Goal: Communication & Community: Answer question/provide support

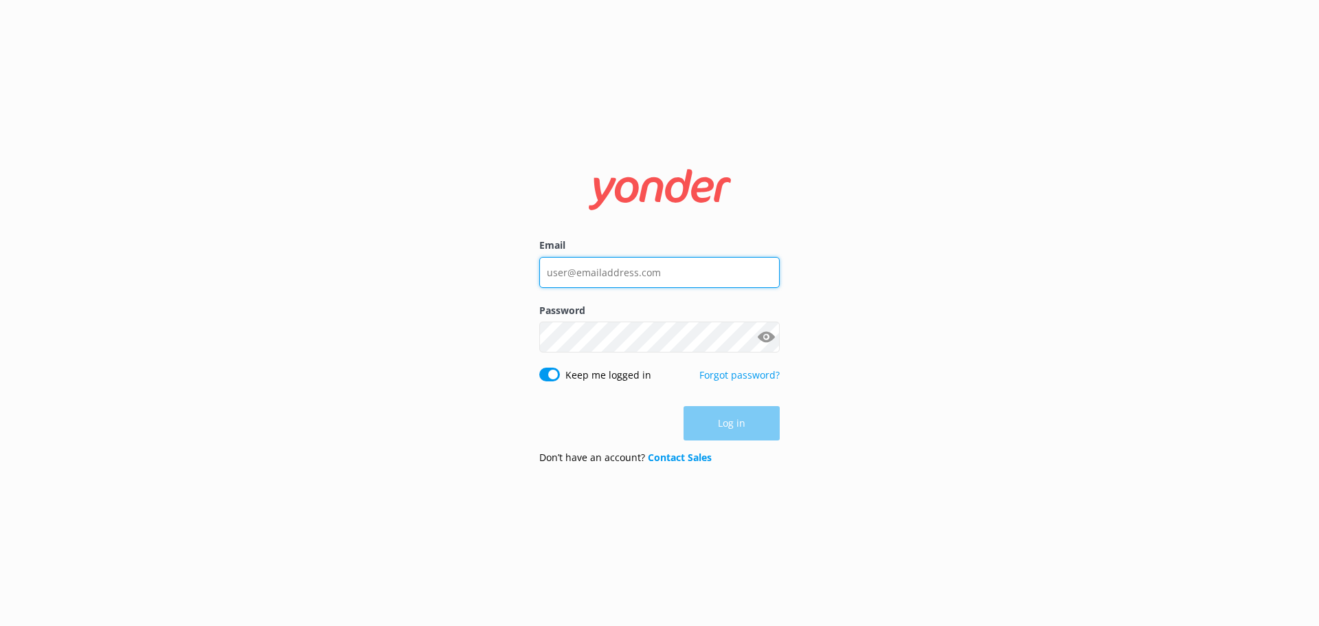
type input "[EMAIL_ADDRESS][DOMAIN_NAME]"
click at [737, 430] on div "Log in" at bounding box center [659, 423] width 240 height 34
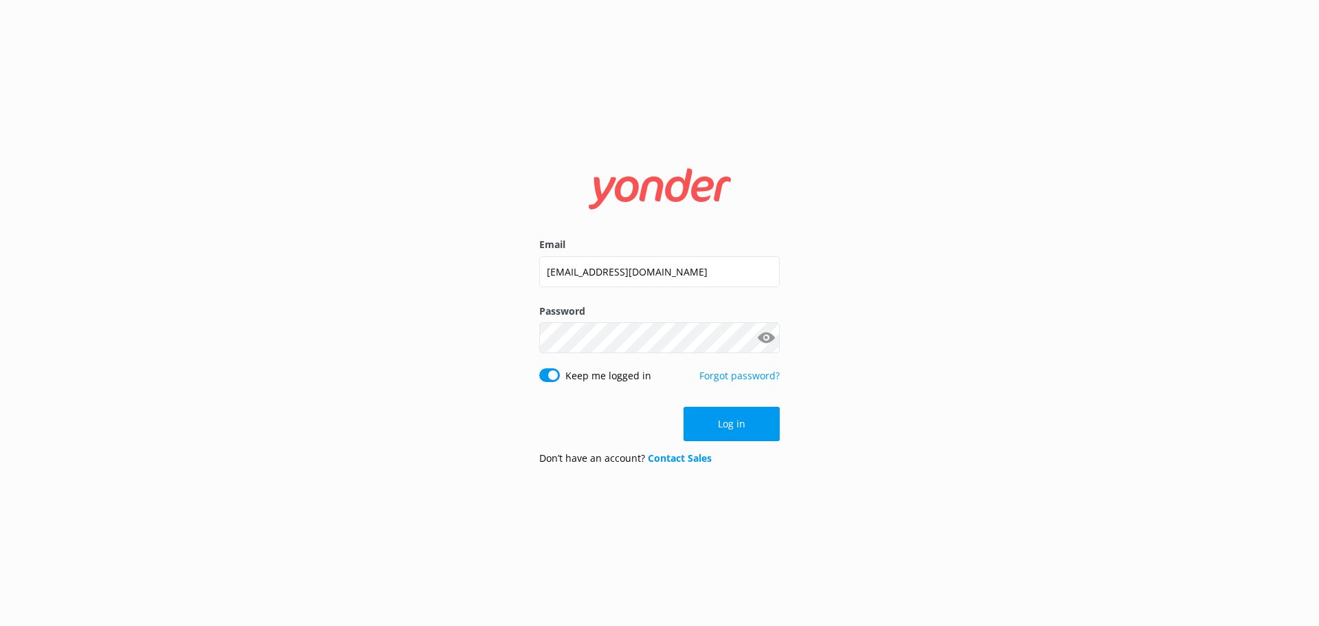
click at [737, 430] on button "Log in" at bounding box center [732, 424] width 96 height 34
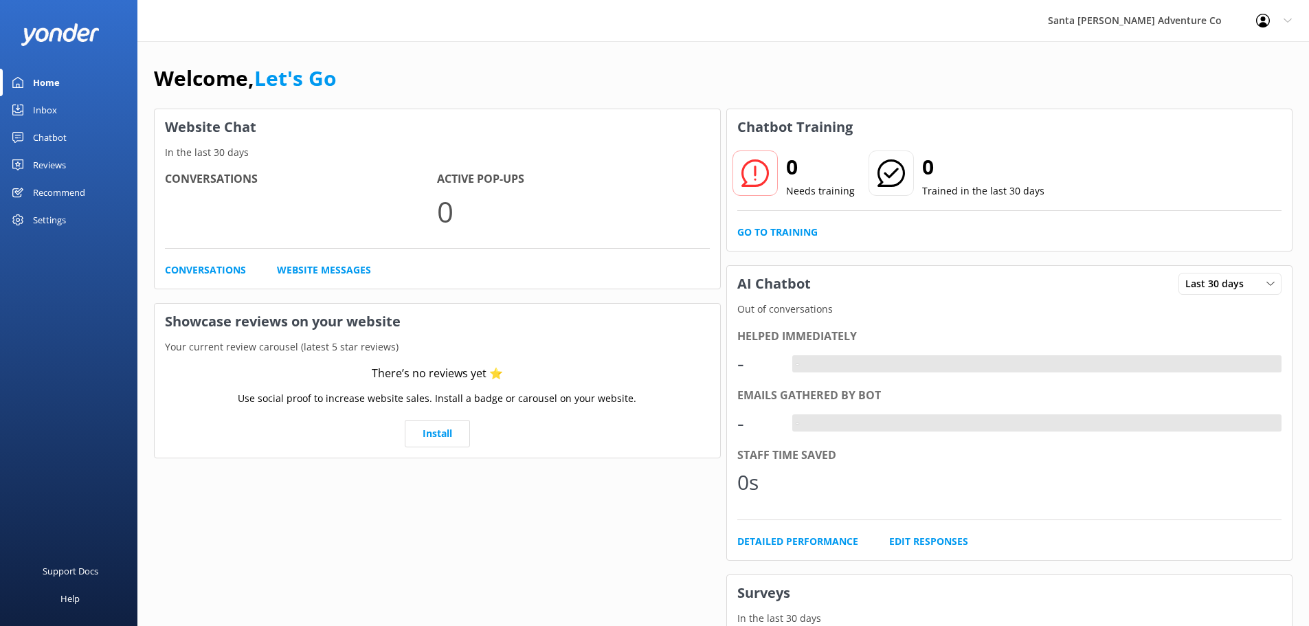
click at [61, 115] on link "Inbox" at bounding box center [68, 109] width 137 height 27
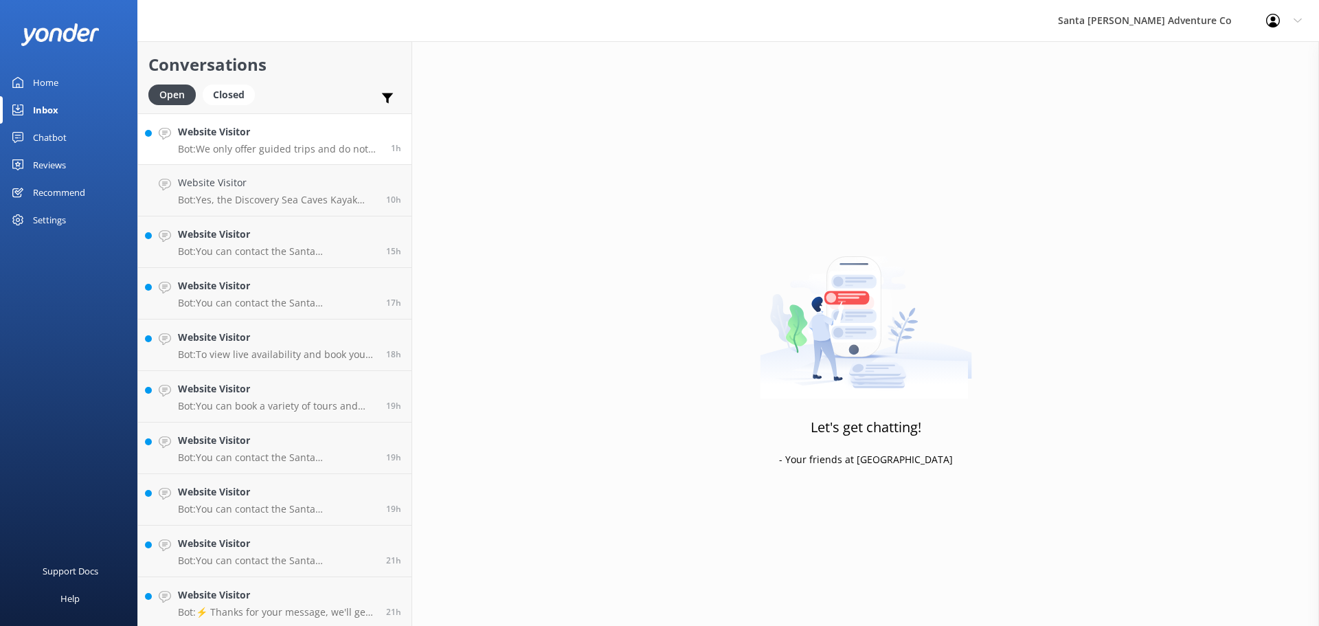
click at [204, 152] on p "Bot: We only offer guided trips and do not rent equipment, including surfboards…" at bounding box center [279, 149] width 203 height 12
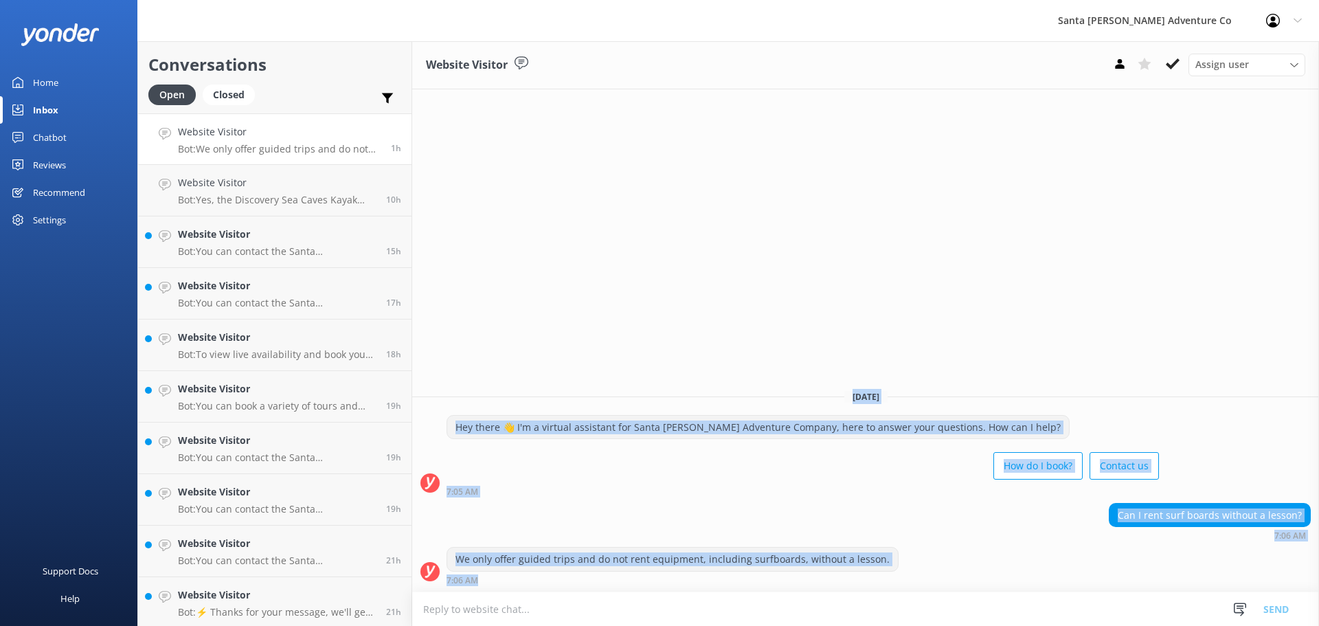
drag, startPoint x: 938, startPoint y: 580, endPoint x: 503, endPoint y: 393, distance: 473.6
click at [503, 393] on div "[DATE] Hey there 👋 I'm a virtual assistant for Santa [PERSON_NAME] Adventure Co…" at bounding box center [865, 485] width 907 height 213
click at [802, 503] on div "Can I rent surf boards without a lesson? 7:06 AM" at bounding box center [865, 522] width 907 height 38
drag, startPoint x: 884, startPoint y: 561, endPoint x: 460, endPoint y: 313, distance: 491.3
click at [460, 313] on div "Website Visitor Assign user Will [PERSON_NAME] [PERSON_NAME] Let's Go Gabe [DAT…" at bounding box center [865, 333] width 907 height 585
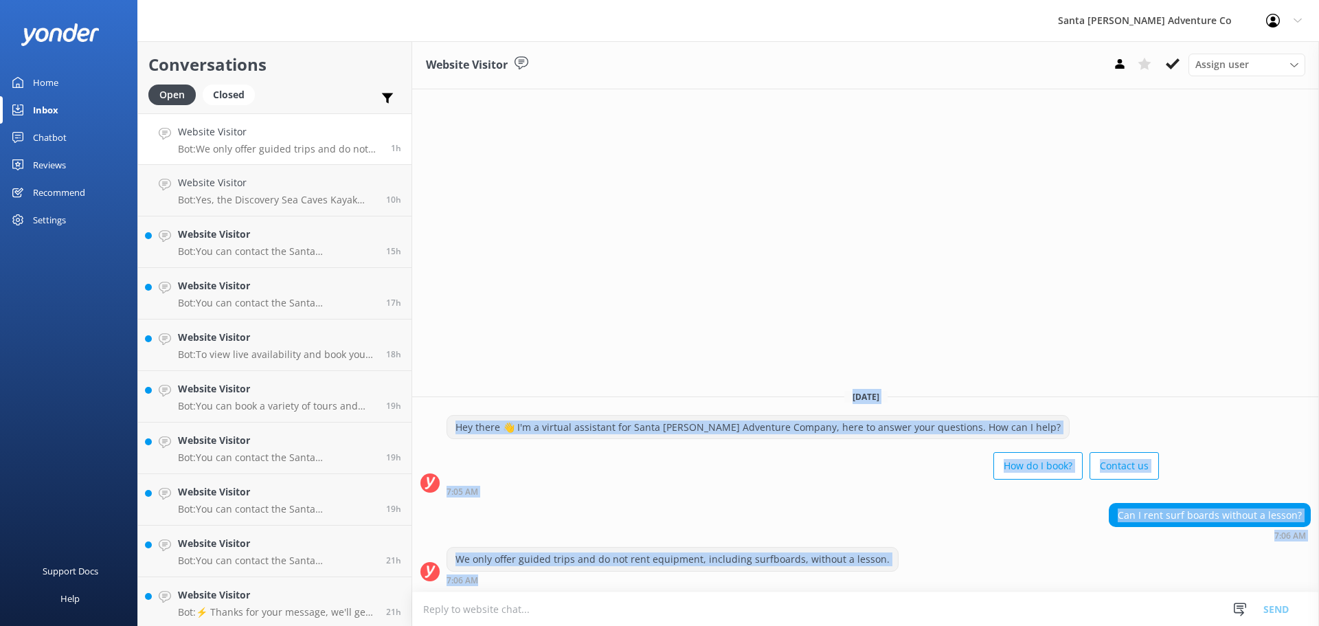
click at [790, 482] on div "How do I book? Contact us" at bounding box center [803, 467] width 712 height 38
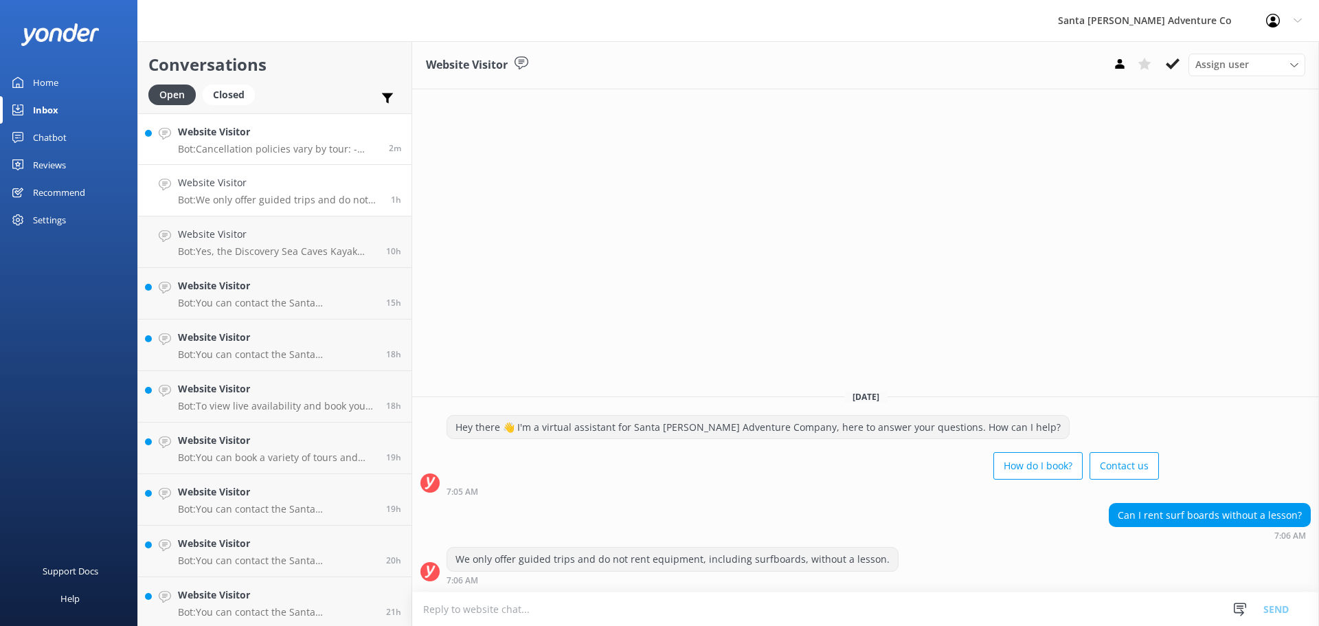
click at [269, 148] on p "Bot: Cancellation policies vary by tour: - Channel Islands tours: Full refunds …" at bounding box center [278, 149] width 201 height 12
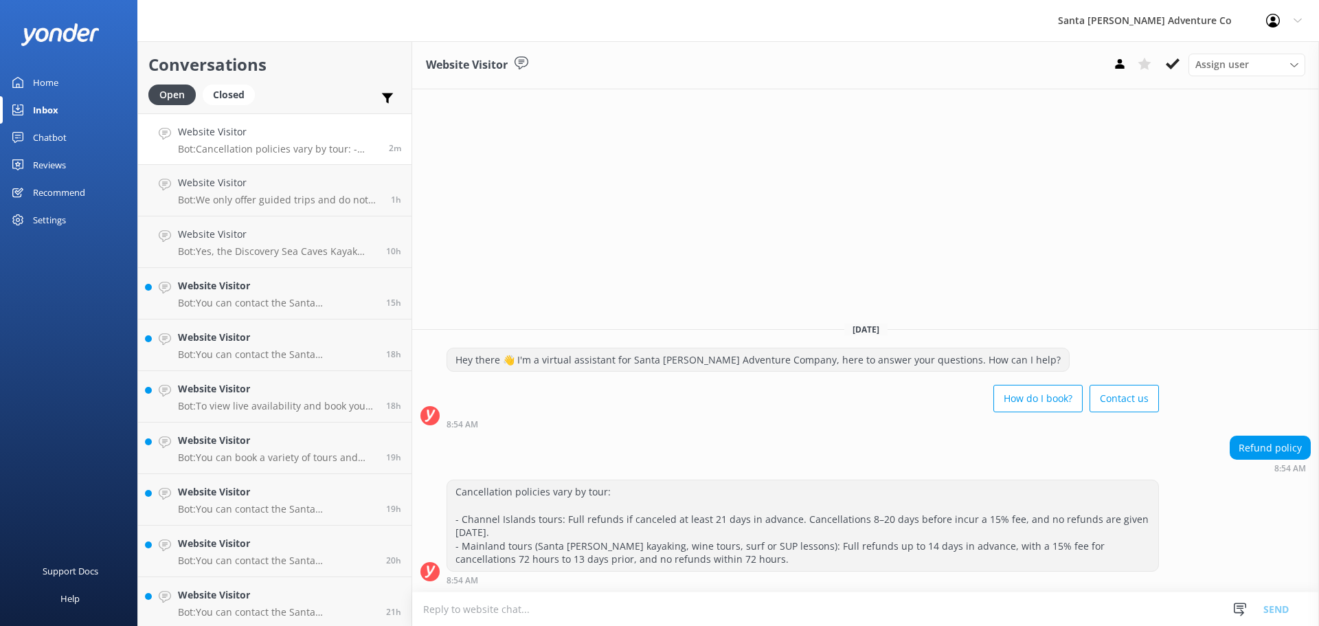
drag, startPoint x: 708, startPoint y: 594, endPoint x: 578, endPoint y: 457, distance: 189.0
click at [578, 457] on div "Website Visitor Assign user Will [PERSON_NAME] [PERSON_NAME] Let's Go Gabe [DAT…" at bounding box center [865, 333] width 907 height 585
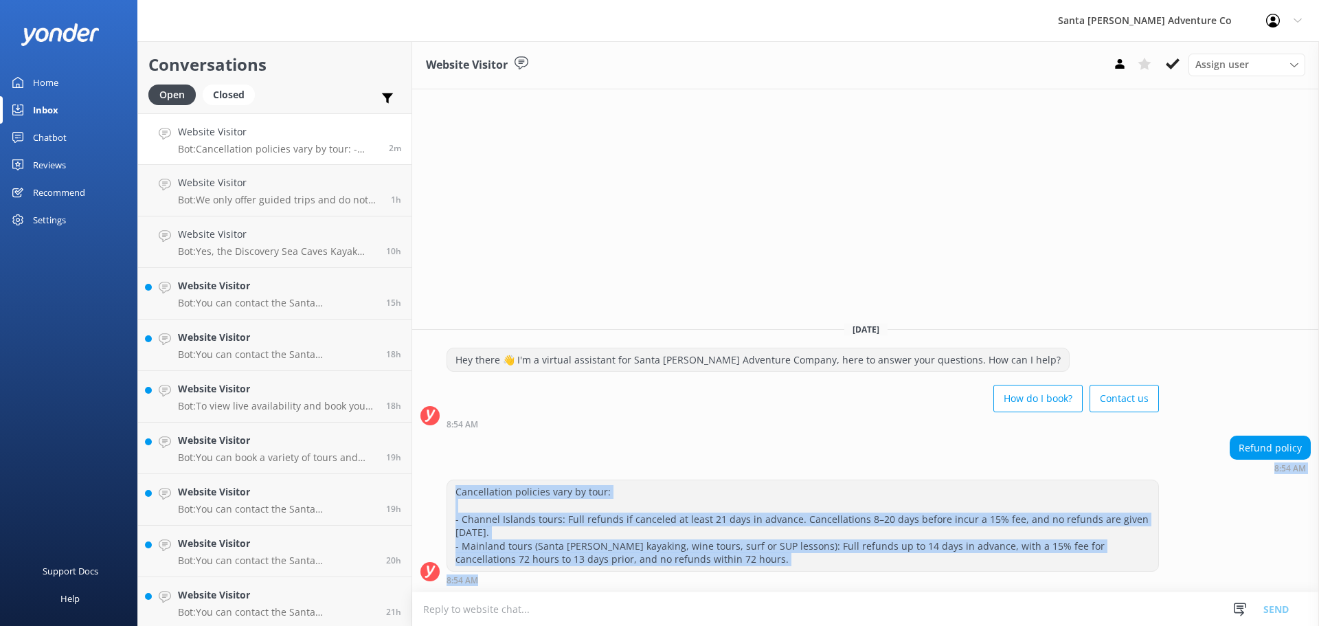
drag, startPoint x: 697, startPoint y: 577, endPoint x: 600, endPoint y: 463, distance: 149.6
click at [600, 463] on div "[DATE] Hey there 👋 I'm a virtual assistant for Santa [PERSON_NAME] Adventure Co…" at bounding box center [865, 451] width 907 height 280
click at [600, 463] on div "Refund policy 8:54 AM" at bounding box center [865, 455] width 907 height 38
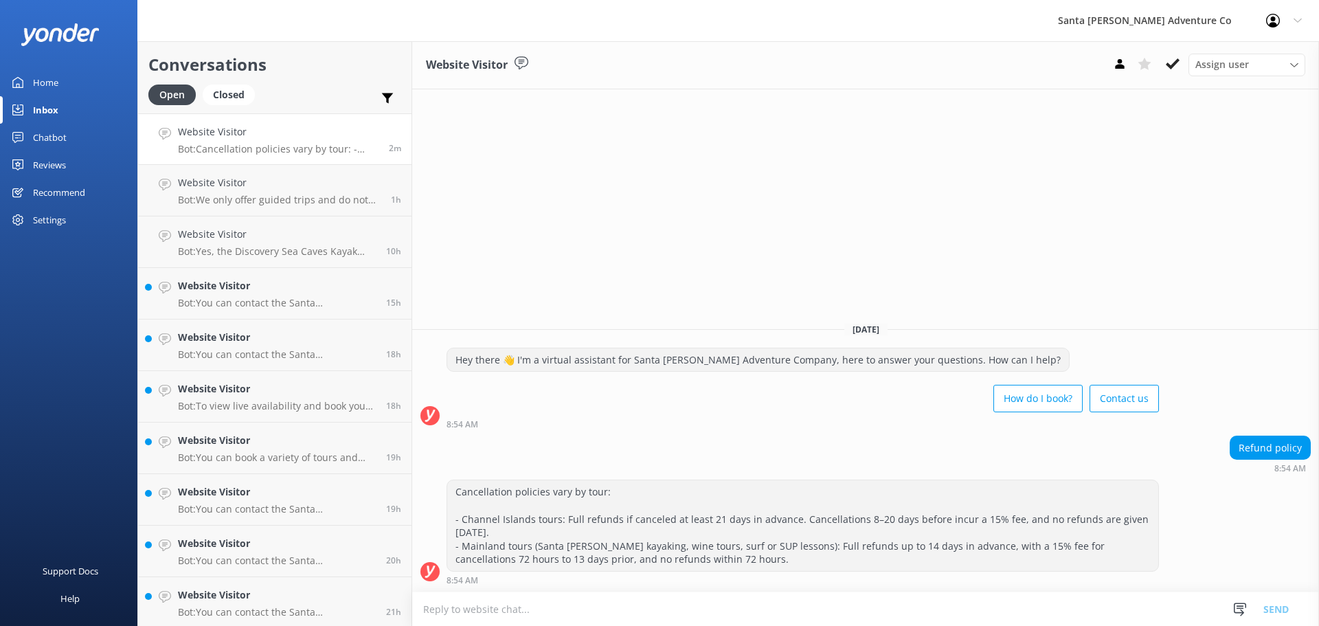
drag, startPoint x: 701, startPoint y: 566, endPoint x: 521, endPoint y: 453, distance: 211.8
click at [520, 451] on div "[DATE] Hey there 👋 I'm a virtual assistant for Santa [PERSON_NAME] Adventure Co…" at bounding box center [865, 451] width 907 height 280
click at [567, 486] on div "Cancellation policies vary by tour: - Channel Islands tours: Full refunds if ca…" at bounding box center [802, 525] width 711 height 91
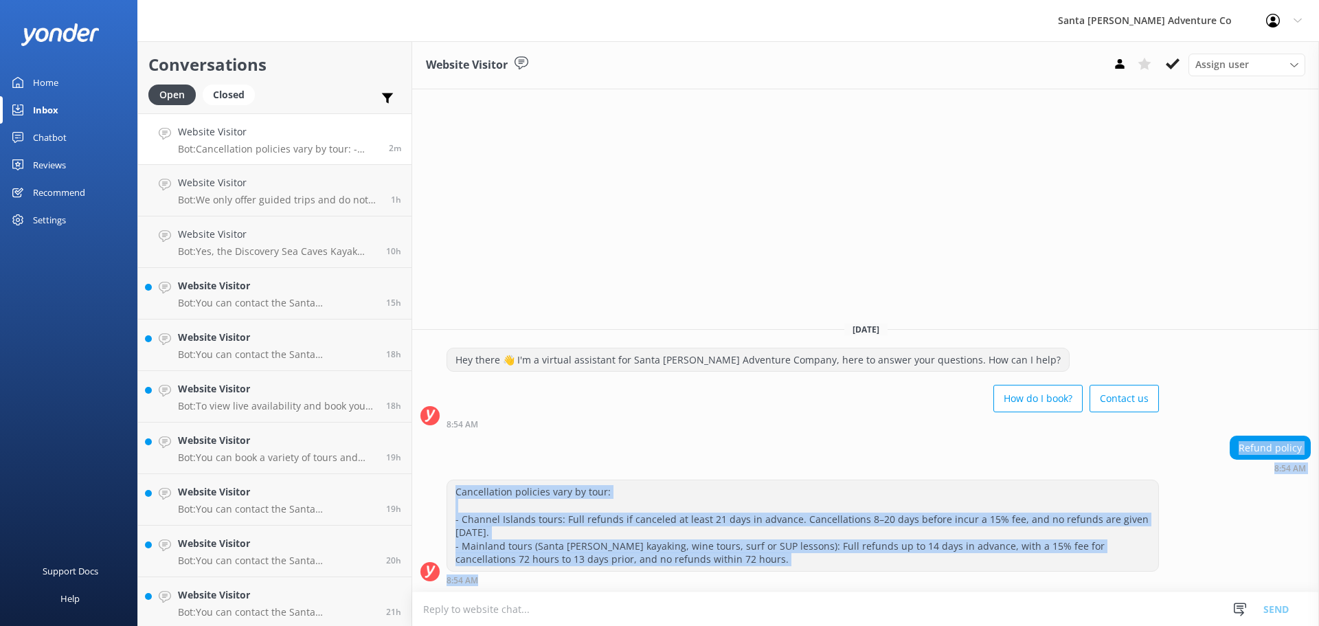
drag, startPoint x: 685, startPoint y: 575, endPoint x: 545, endPoint y: 418, distance: 210.2
click at [545, 418] on div "[DATE] Hey there 👋 I'm a virtual assistant for Santa [PERSON_NAME] Adventure Co…" at bounding box center [865, 451] width 907 height 280
click at [545, 418] on div "How do I book? Contact us" at bounding box center [803, 400] width 712 height 38
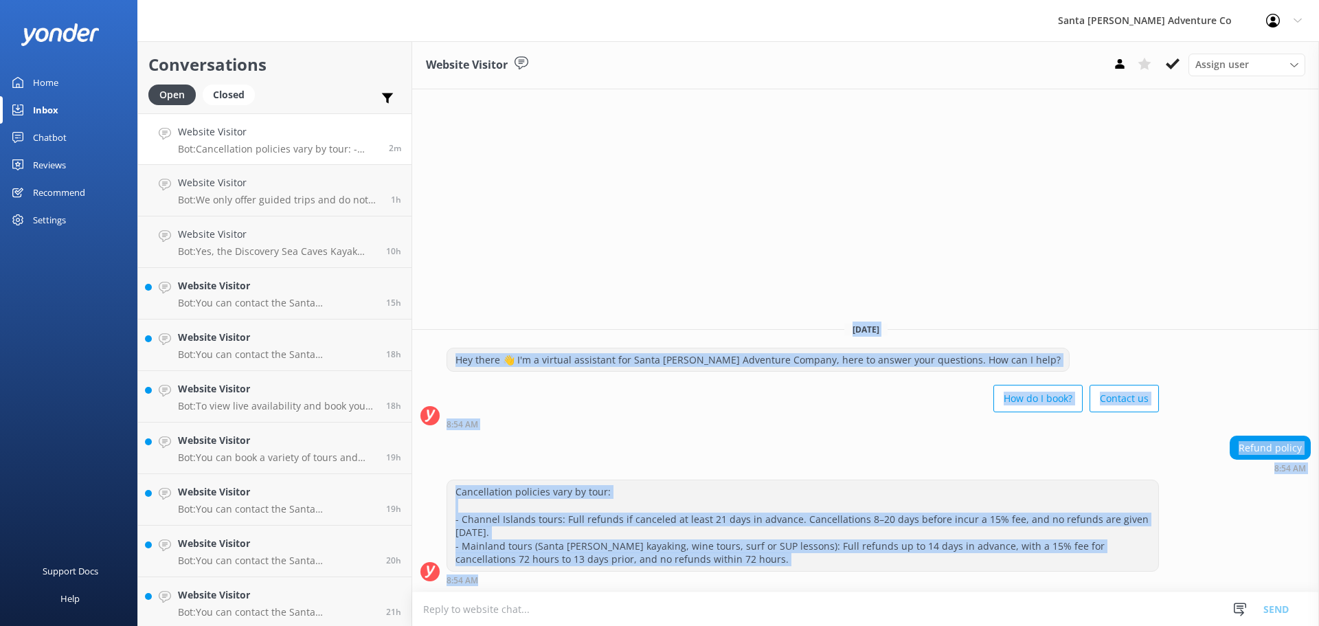
drag, startPoint x: 704, startPoint y: 579, endPoint x: 596, endPoint y: 293, distance: 305.7
click at [596, 293] on div "Website Visitor Assign user Will [PERSON_NAME] [PERSON_NAME] Let's Go Gabe [DAT…" at bounding box center [865, 333] width 907 height 585
click at [652, 425] on div "8:54 AM" at bounding box center [803, 424] width 712 height 10
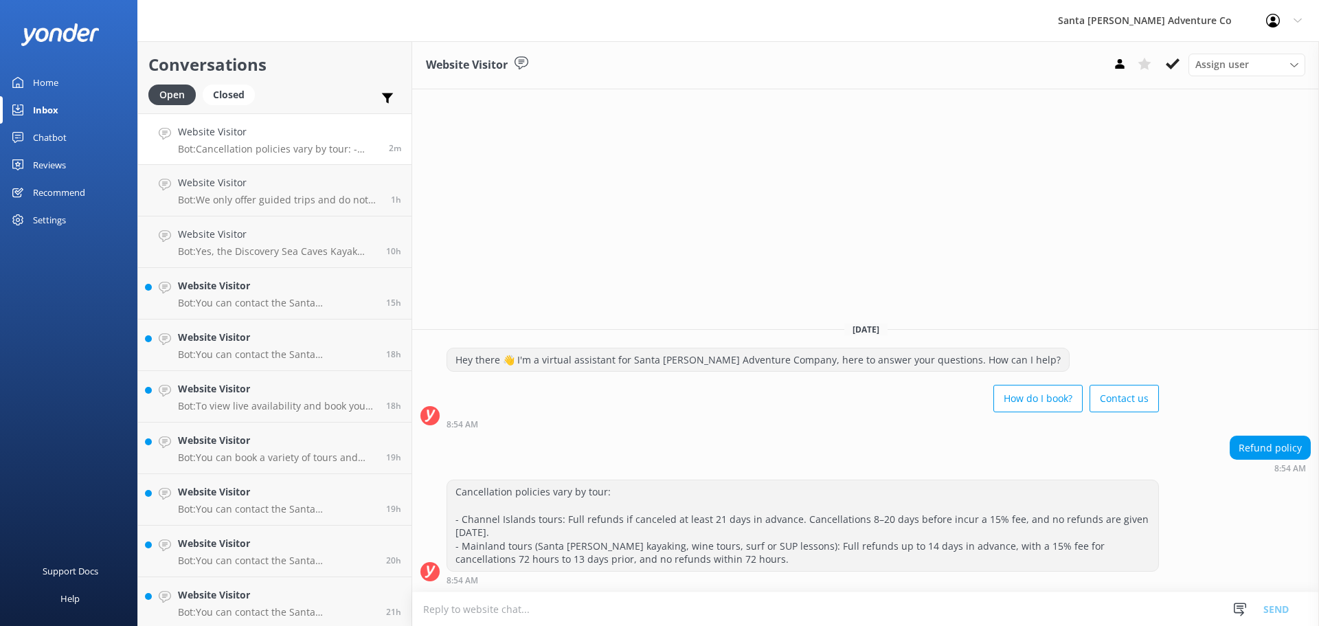
drag, startPoint x: 697, startPoint y: 571, endPoint x: 450, endPoint y: 300, distance: 366.2
click at [450, 300] on div "Website Visitor Assign user Will [PERSON_NAME] [PERSON_NAME] Let's Go Gabe [DAT…" at bounding box center [865, 333] width 907 height 585
click at [644, 425] on div "8:54 AM" at bounding box center [803, 424] width 712 height 10
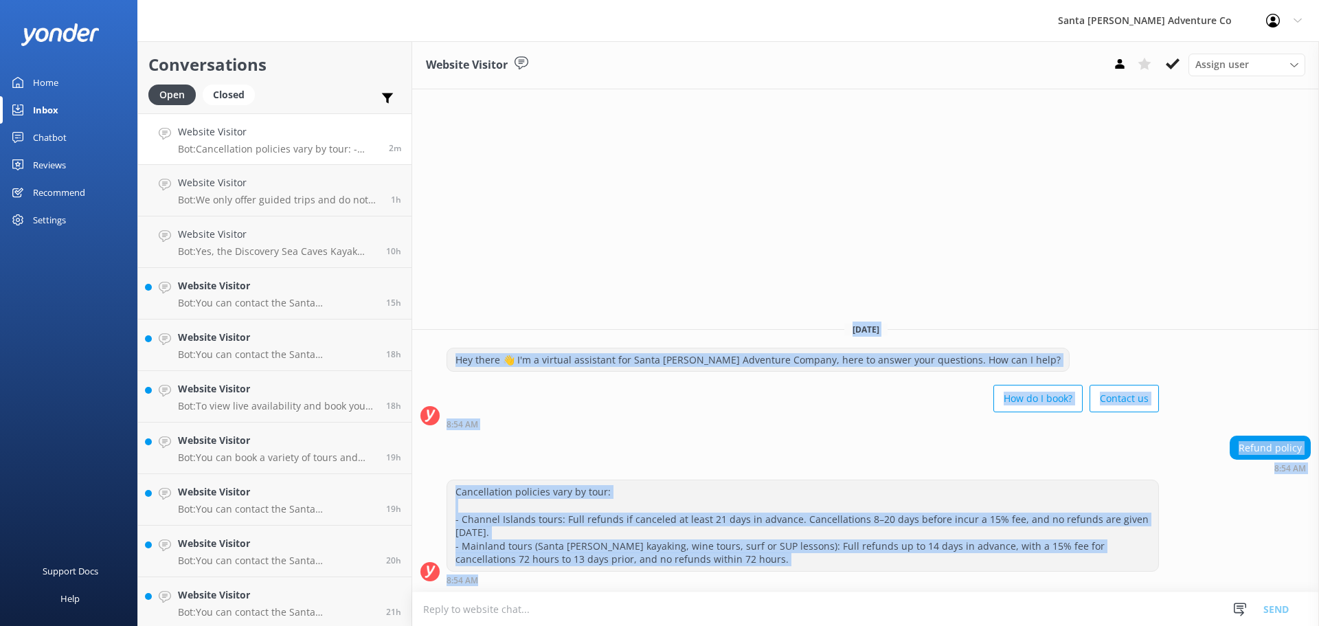
drag, startPoint x: 673, startPoint y: 581, endPoint x: 462, endPoint y: 269, distance: 376.1
click at [462, 269] on div "Website Visitor Assign user Will [PERSON_NAME] [PERSON_NAME] Let's Go Gabe [DAT…" at bounding box center [865, 333] width 907 height 585
click at [655, 391] on div "How do I book? Contact us" at bounding box center [803, 400] width 712 height 38
click at [688, 558] on div "Cancellation policies vary by tour: - Channel Islands tours: Full refunds if ca…" at bounding box center [802, 525] width 711 height 91
drag, startPoint x: 688, startPoint y: 586, endPoint x: 496, endPoint y: 240, distance: 395.5
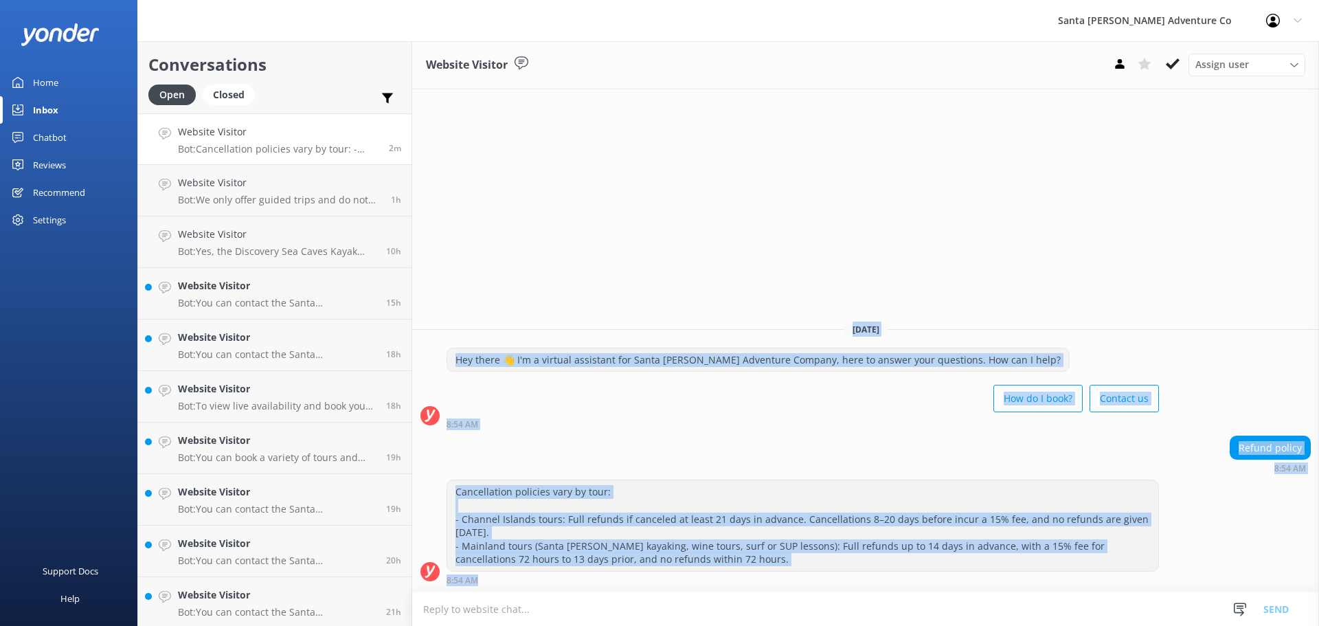
click at [496, 240] on div "Website Visitor Assign user Will [PERSON_NAME] [PERSON_NAME] Let's Go Gabe [DAT…" at bounding box center [865, 333] width 907 height 585
click at [606, 368] on div "Hey there 👋 I'm a virtual assistant for Santa [PERSON_NAME] Adventure Company, …" at bounding box center [758, 359] width 622 height 23
drag, startPoint x: 686, startPoint y: 569, endPoint x: 558, endPoint y: 168, distance: 420.6
click at [558, 168] on div "Website Visitor Assign user Will [PERSON_NAME] [PERSON_NAME] Let's Go Gabe [DAT…" at bounding box center [865, 333] width 907 height 585
click at [602, 329] on div "[DATE]" at bounding box center [865, 328] width 907 height 15
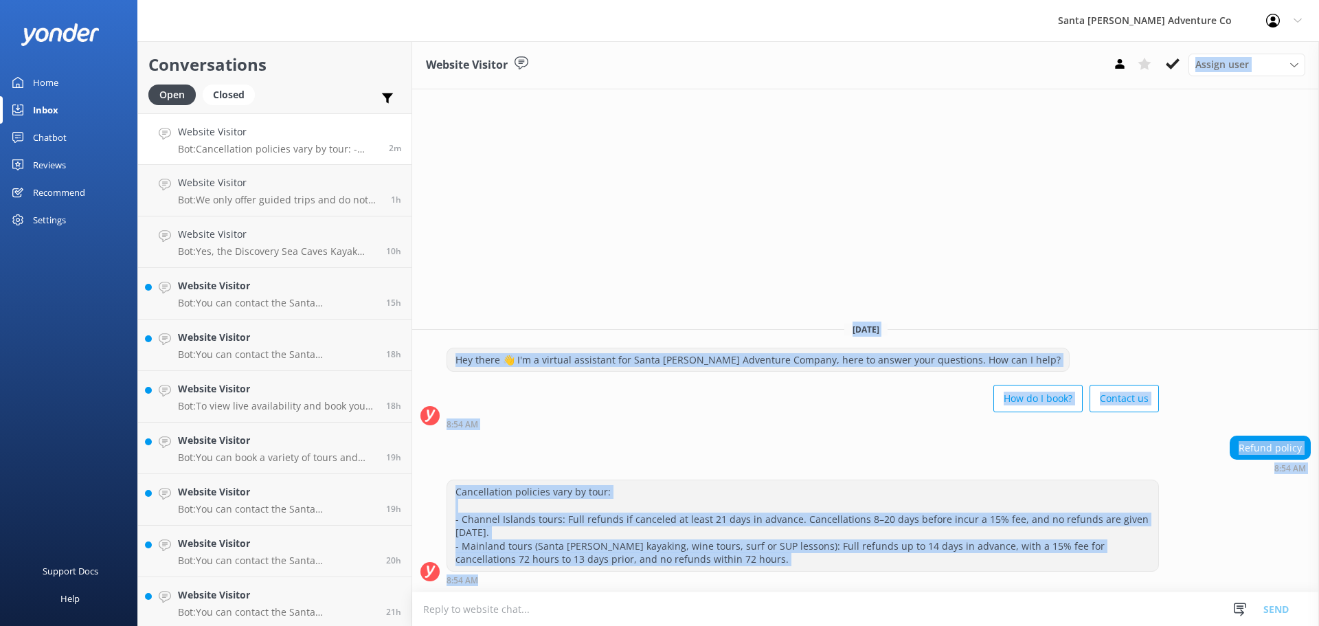
drag, startPoint x: 675, startPoint y: 583, endPoint x: 510, endPoint y: -30, distance: 634.6
click at [510, 0] on html "Santa [PERSON_NAME] Adventure Co Profile Settings Logout Home Inbox Chatbot Con…" at bounding box center [659, 313] width 1319 height 626
click at [627, 161] on div "Website Visitor Assign user Will [PERSON_NAME] [PERSON_NAME] Let's Go Gabe [DAT…" at bounding box center [865, 333] width 907 height 585
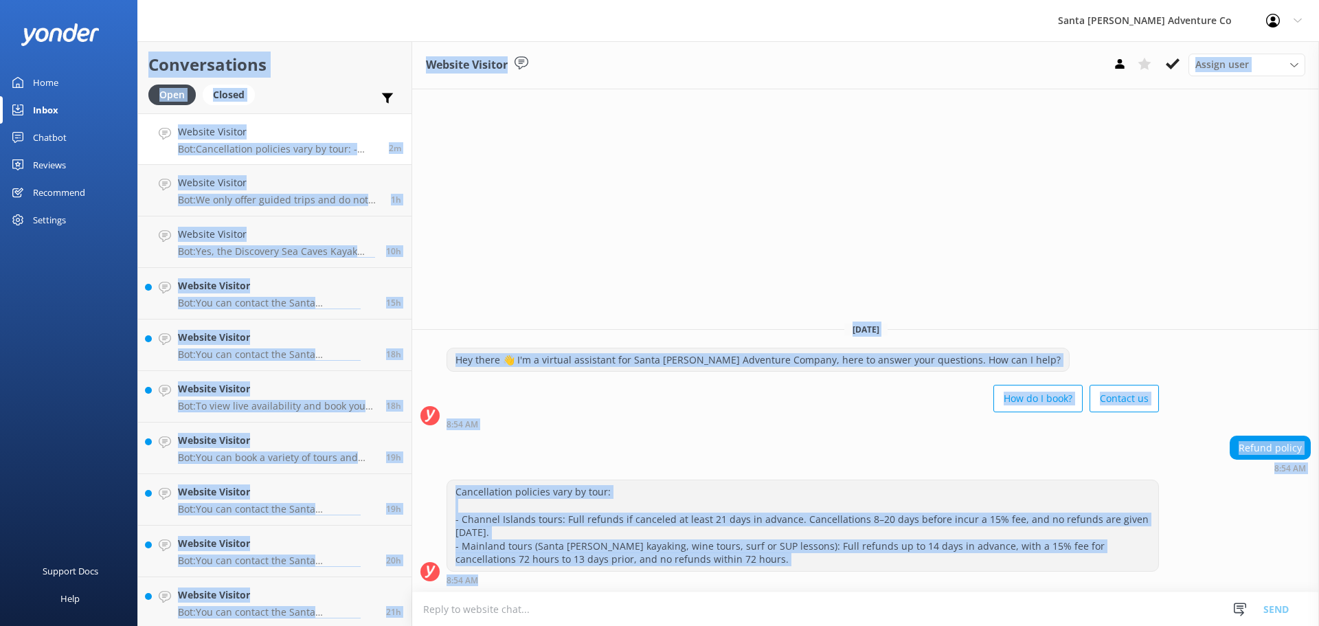
drag, startPoint x: 683, startPoint y: 574, endPoint x: 56, endPoint y: -13, distance: 858.8
click at [56, 0] on html "Santa [PERSON_NAME] Adventure Co Profile Settings Logout Home Inbox Chatbot Con…" at bounding box center [659, 313] width 1319 height 626
drag, startPoint x: 644, startPoint y: 87, endPoint x: 642, endPoint y: 93, distance: 7.4
click at [644, 87] on div "Website Visitor Assign user Will [PERSON_NAME] [PERSON_NAME] Let's Go Gabe" at bounding box center [865, 65] width 907 height 48
drag, startPoint x: 676, startPoint y: 574, endPoint x: 77, endPoint y: 102, distance: 762.6
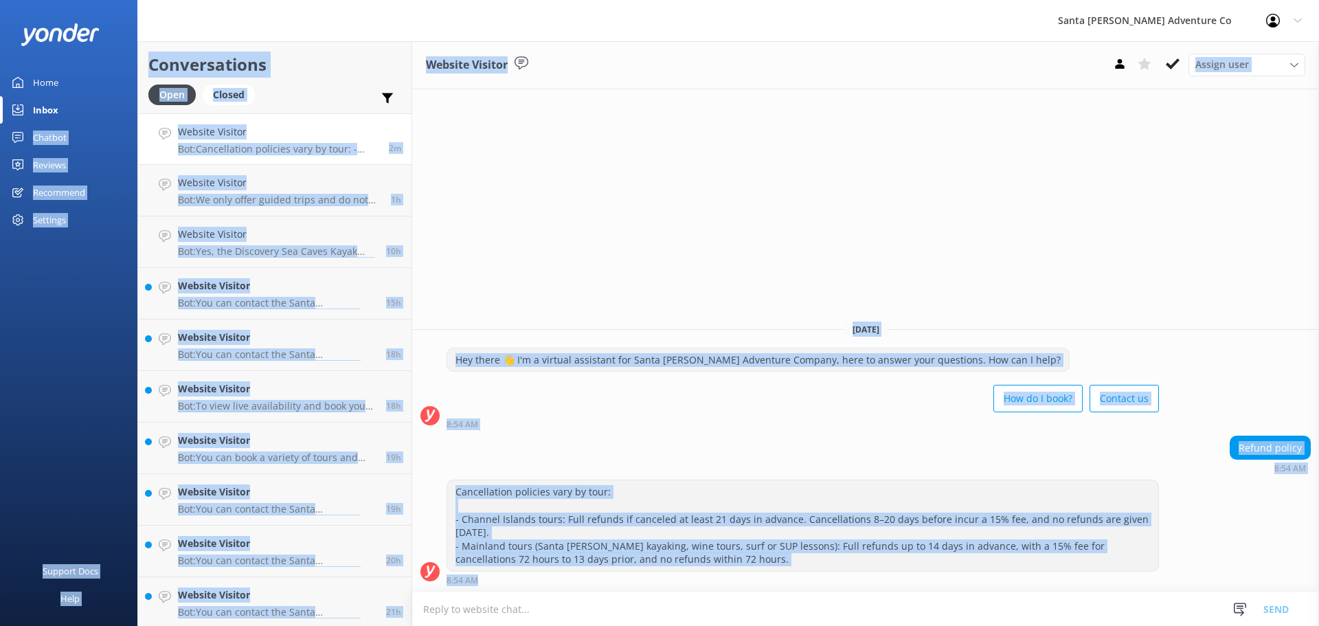
click at [77, 102] on div "Santa [PERSON_NAME] Adventure Co Profile Settings Logout Home Inbox Chatbot Con…" at bounding box center [659, 333] width 1319 height 585
click at [662, 232] on div "Website Visitor Assign user Will [PERSON_NAME] [PERSON_NAME] Let's Go Gabe [DAT…" at bounding box center [865, 333] width 907 height 585
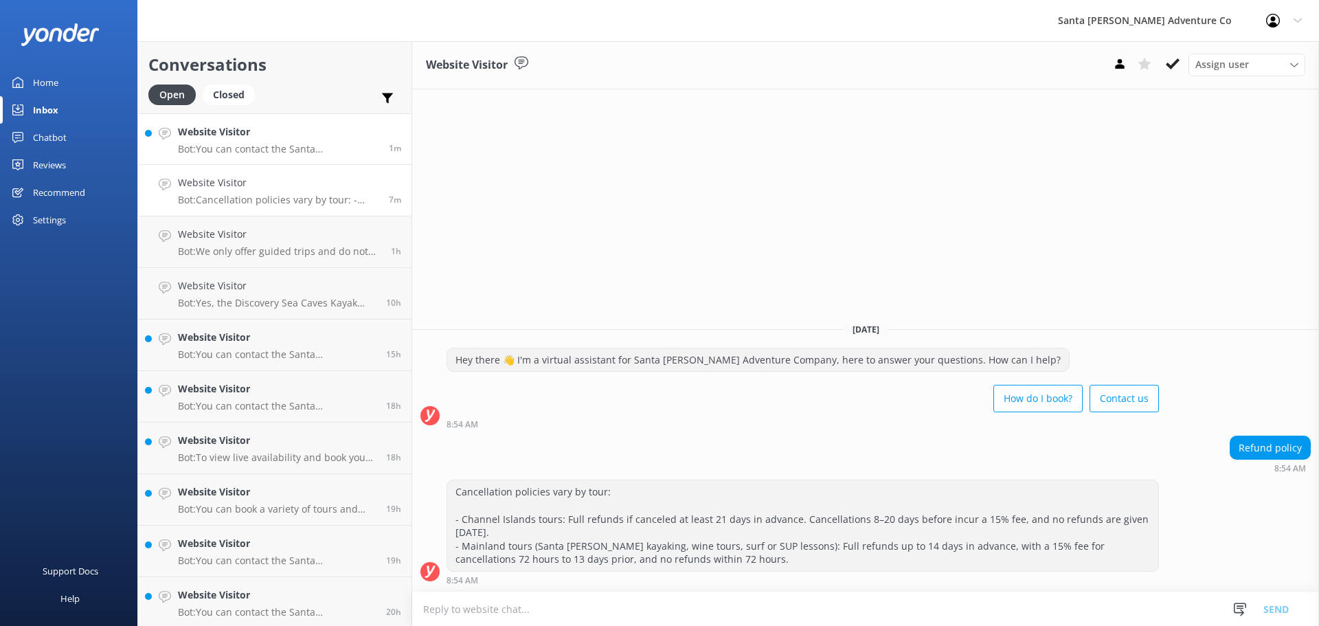
click at [212, 148] on p "Bot: You can contact the Santa [PERSON_NAME] Adventure Co. team at [PHONE_NUMBE…" at bounding box center [278, 149] width 201 height 12
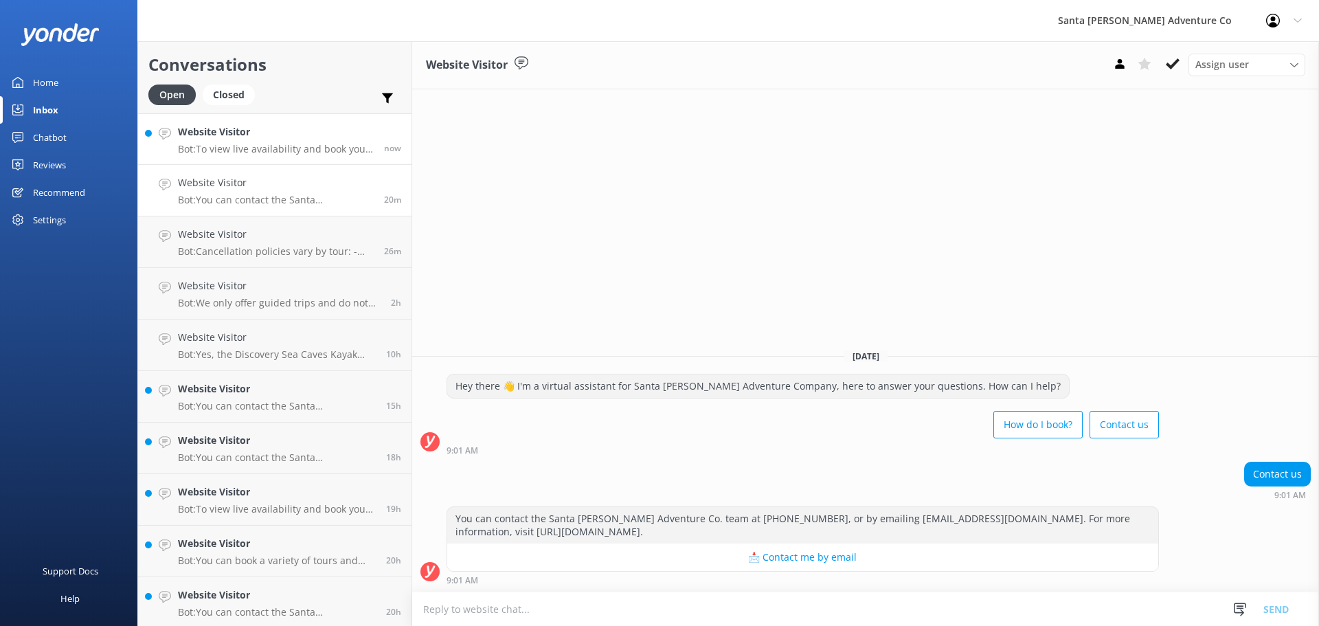
click at [264, 153] on p "Bot: To view live availability and book your Santa [PERSON_NAME] Adventure tour…" at bounding box center [276, 149] width 196 height 12
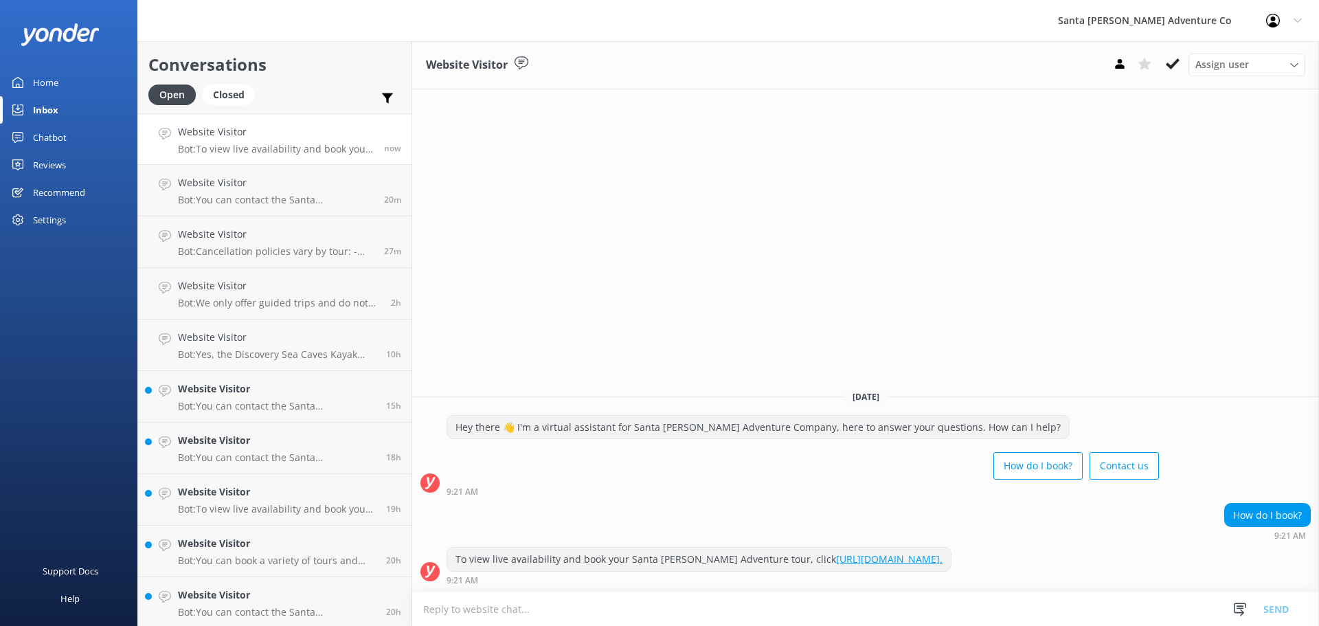
drag, startPoint x: 1172, startPoint y: 553, endPoint x: 637, endPoint y: 343, distance: 574.9
click at [637, 343] on div "Website Visitor Assign user Will [PERSON_NAME] [PERSON_NAME] Let's Go Gabe [DAT…" at bounding box center [865, 333] width 907 height 585
click at [678, 449] on div "How do I book? Contact us" at bounding box center [803, 467] width 712 height 38
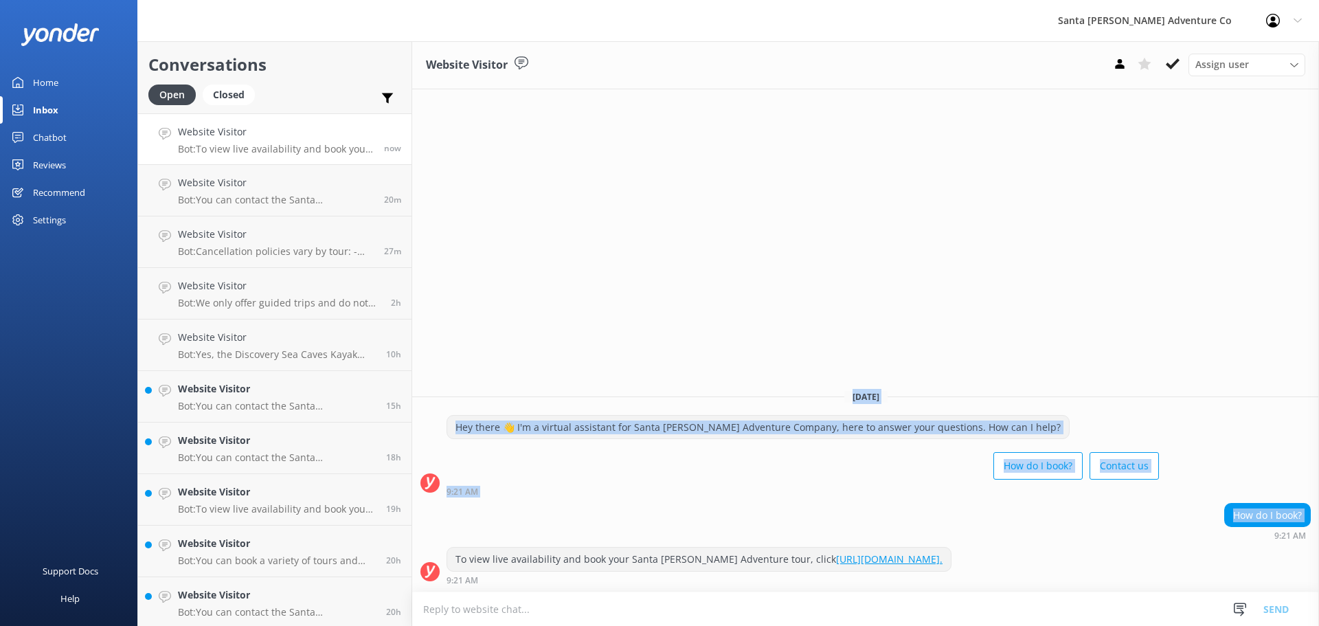
drag, startPoint x: 894, startPoint y: 511, endPoint x: 613, endPoint y: 396, distance: 303.7
click at [613, 396] on div "[DATE] Hey there 👋 I'm a virtual assistant for Santa [PERSON_NAME] Adventure Co…" at bounding box center [865, 485] width 907 height 213
click at [664, 430] on div "Hey there 👋 I'm a virtual assistant for Santa [PERSON_NAME] Adventure Company, …" at bounding box center [758, 427] width 622 height 23
